Goal: Task Accomplishment & Management: Use online tool/utility

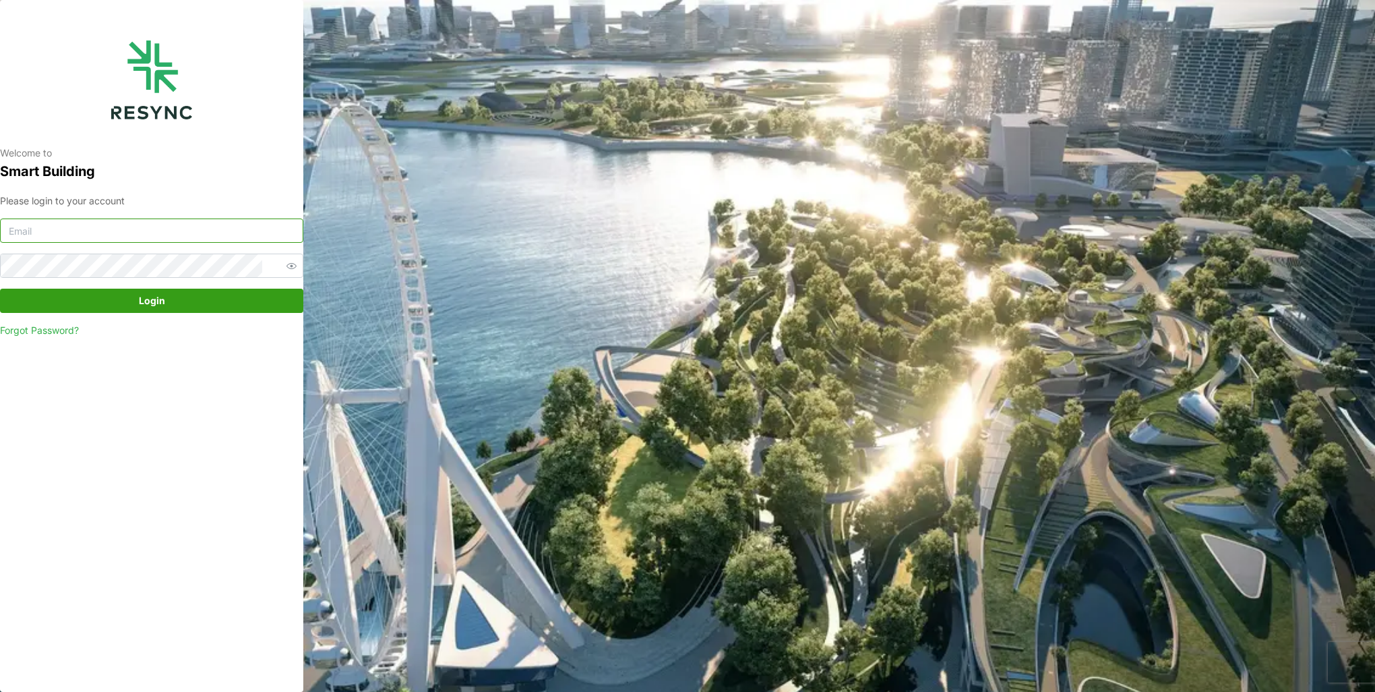
drag, startPoint x: 156, startPoint y: 241, endPoint x: 163, endPoint y: 241, distance: 7.4
click at [156, 241] on input at bounding box center [151, 230] width 303 height 24
type input "[EMAIL_ADDRESS][DOMAIN_NAME]"
click at [0, 289] on button "Login" at bounding box center [151, 301] width 303 height 24
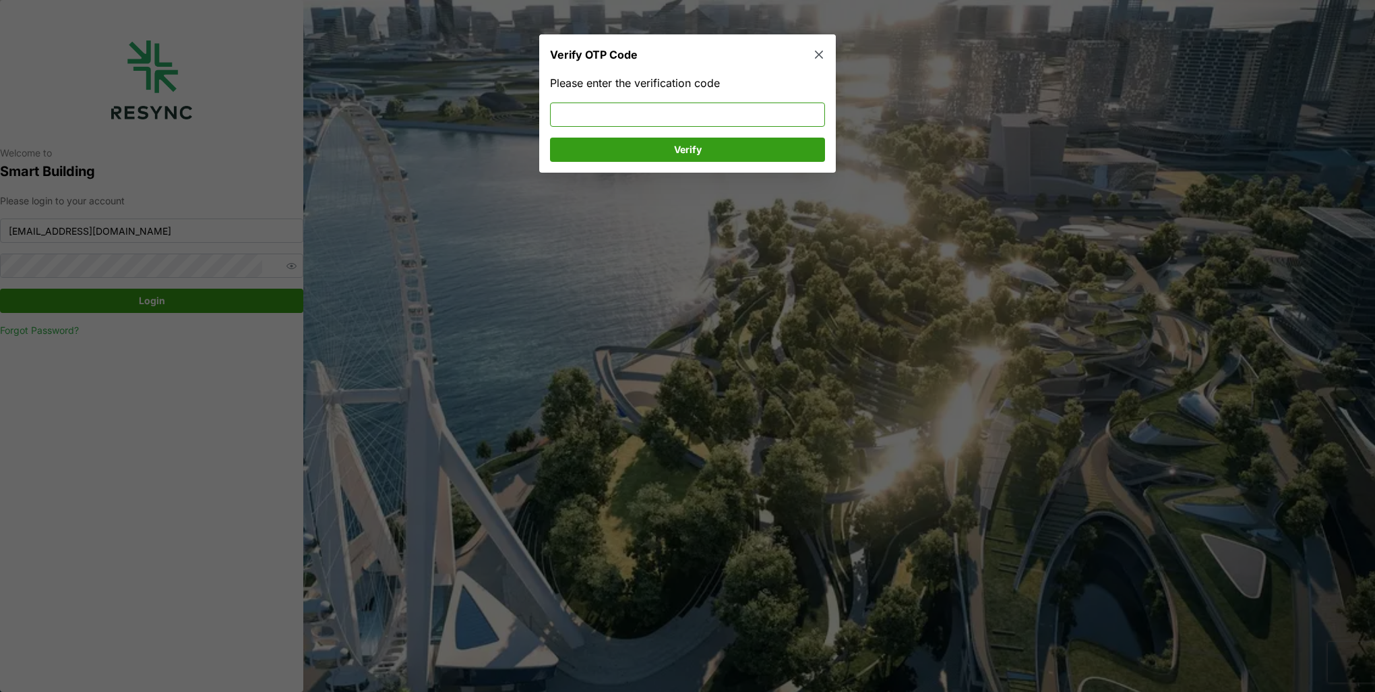
click at [662, 115] on input at bounding box center [687, 114] width 275 height 24
type input "725801"
click at [674, 149] on span "Verify" at bounding box center [688, 149] width 28 height 23
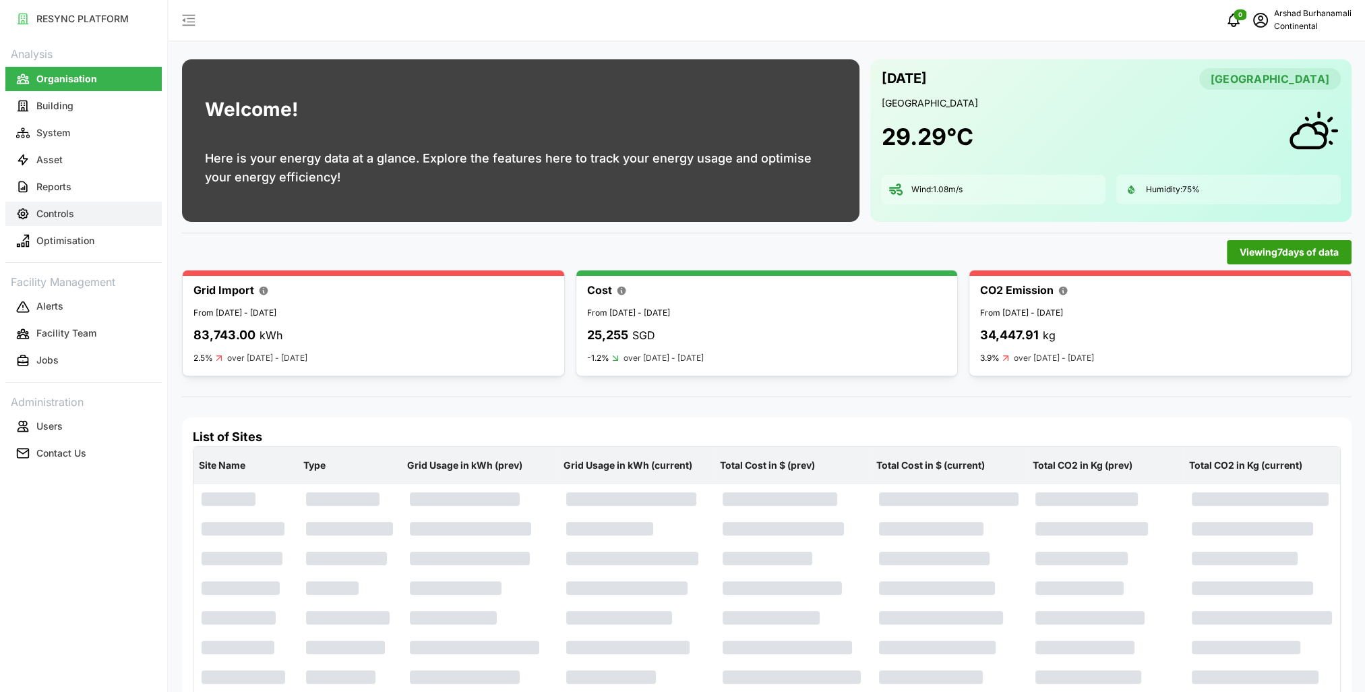
click at [82, 211] on button "Controls" at bounding box center [83, 214] width 156 height 24
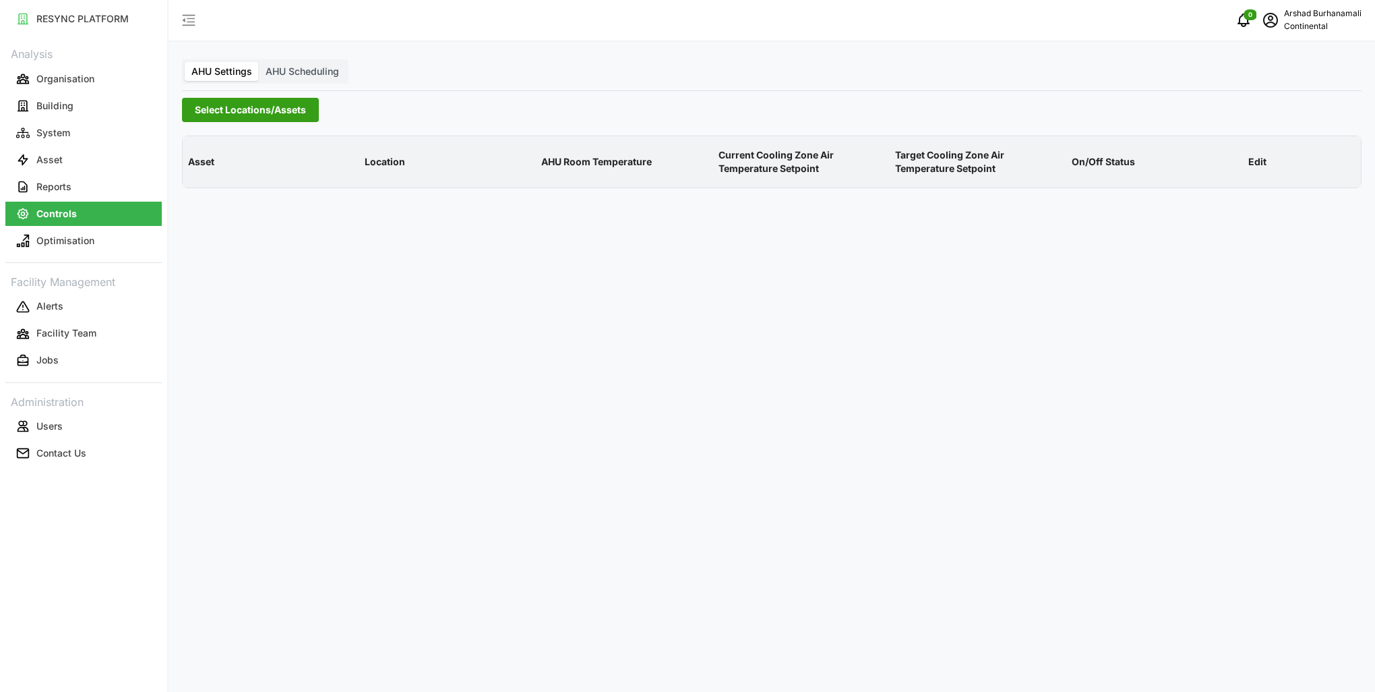
click at [217, 109] on span "Select Locations/Assets" at bounding box center [250, 109] width 111 height 23
click at [191, 168] on div "Continental Automotive Singapore" at bounding box center [325, 158] width 286 height 63
click at [191, 170] on div "Continental Automotive Singapore" at bounding box center [325, 158] width 286 height 63
click at [194, 172] on icon at bounding box center [199, 170] width 11 height 11
click at [227, 208] on span "Select CA3" at bounding box center [226, 210] width 9 height 9
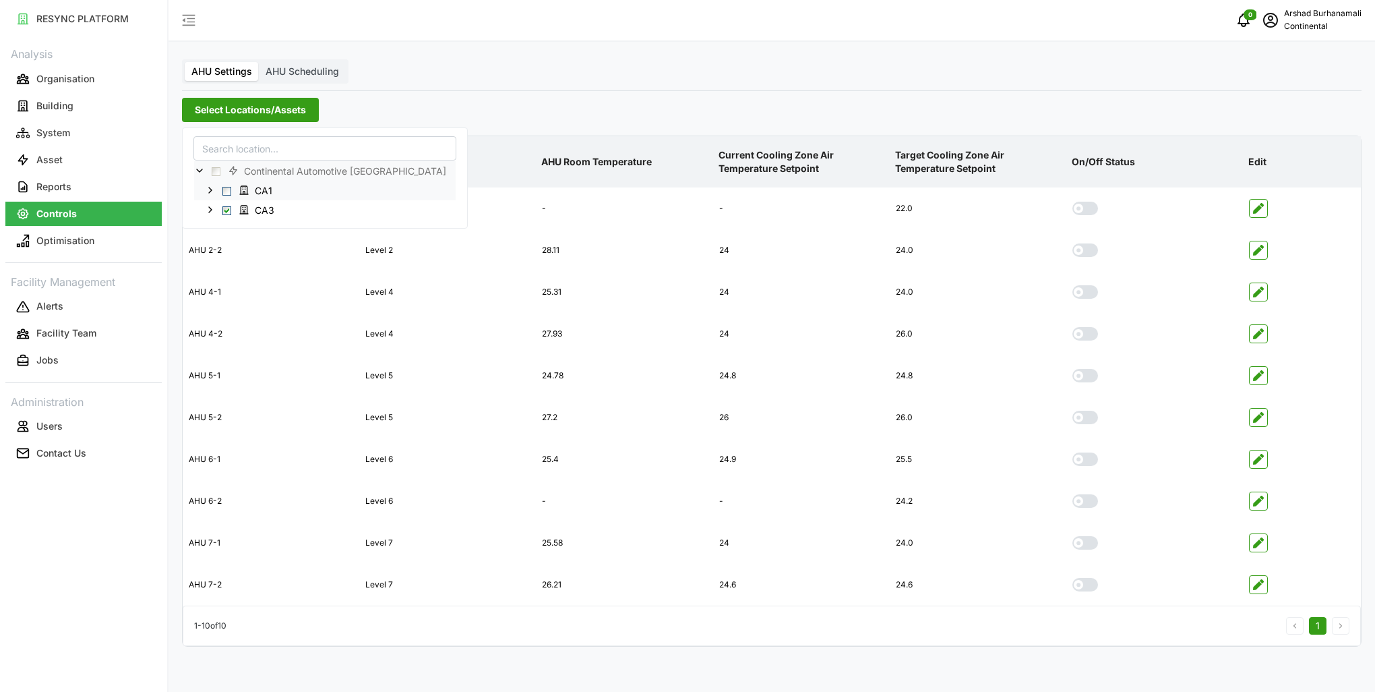
click at [227, 187] on span "Select CA1" at bounding box center [226, 190] width 9 height 9
click at [557, 77] on div "AHU Settings AHU Scheduling Select Locations/Assets Asset Location AHU Room Tem…" at bounding box center [772, 346] width 1207 height 692
